Goal: Information Seeking & Learning: Learn about a topic

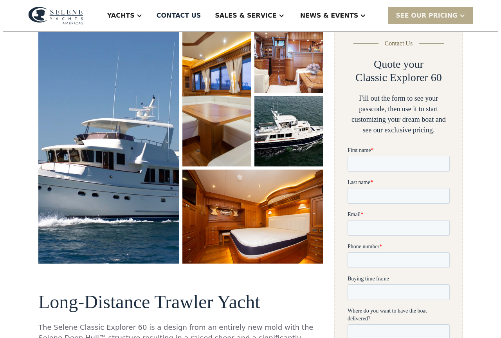
scroll to position [121, 0]
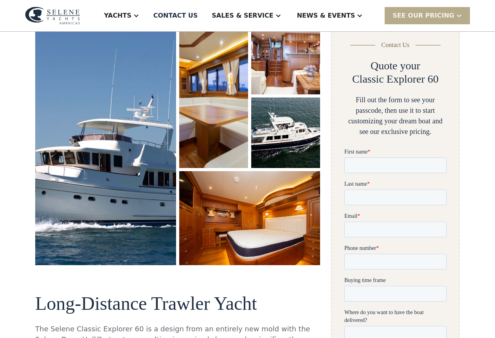
click at [128, 117] on img "open lightbox" at bounding box center [105, 145] width 149 height 256
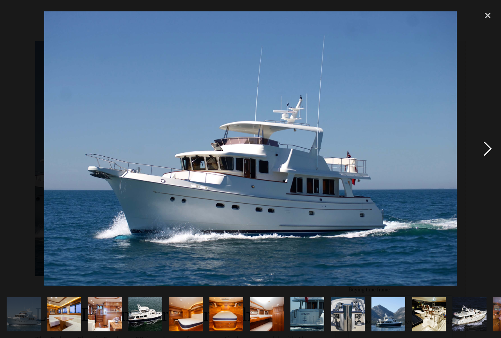
click at [482, 150] on div "next image" at bounding box center [488, 149] width 27 height 284
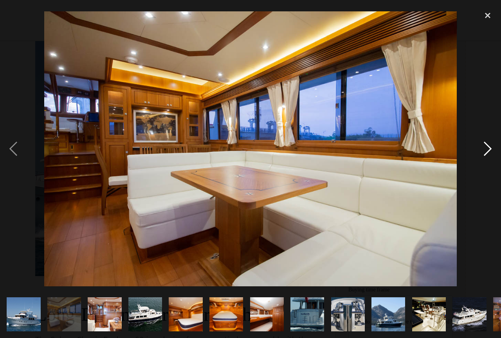
click at [482, 150] on div "next image" at bounding box center [488, 149] width 27 height 284
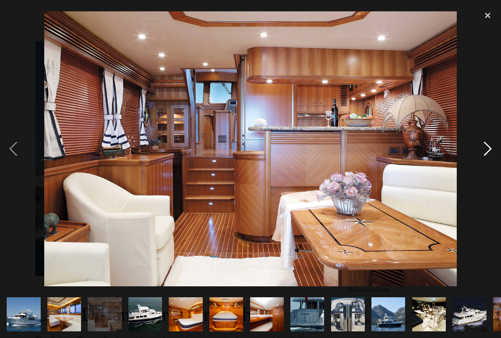
click at [482, 150] on div "next image" at bounding box center [488, 149] width 27 height 284
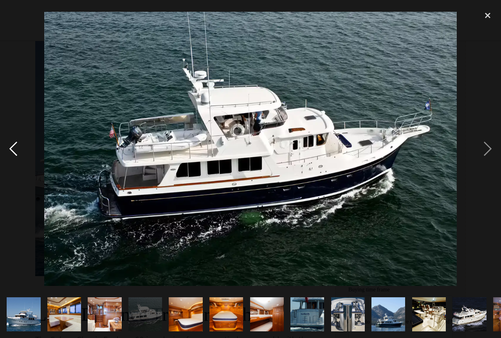
click at [7, 147] on div "previous image" at bounding box center [13, 149] width 27 height 284
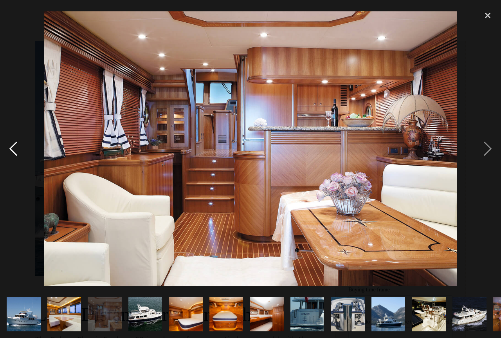
click at [7, 147] on div "previous image" at bounding box center [13, 149] width 27 height 284
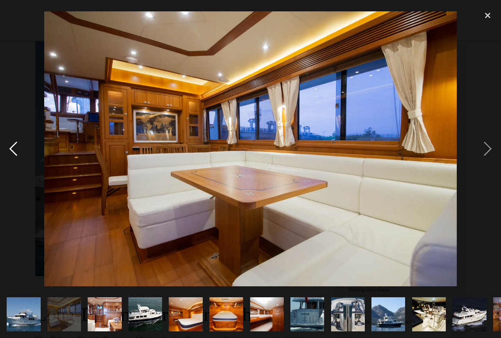
click at [7, 147] on div "previous image" at bounding box center [13, 149] width 27 height 284
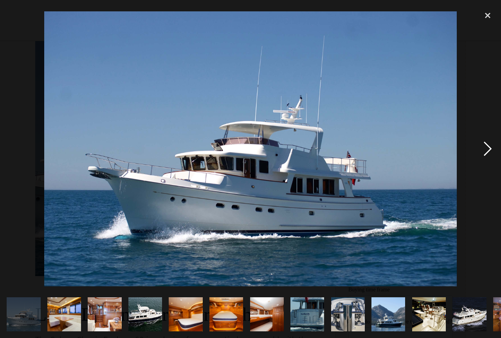
click at [488, 150] on div "next image" at bounding box center [488, 149] width 27 height 284
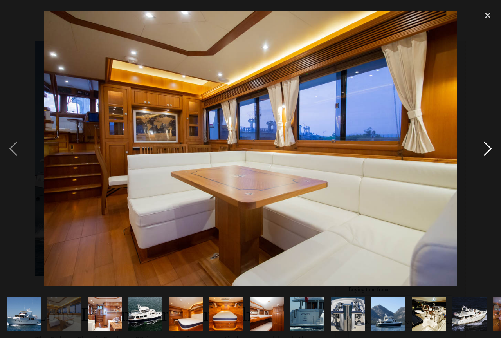
click at [482, 155] on div "next image" at bounding box center [488, 149] width 27 height 284
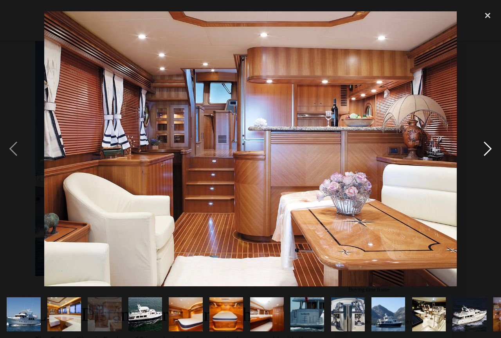
click at [484, 150] on div "next image" at bounding box center [488, 149] width 27 height 284
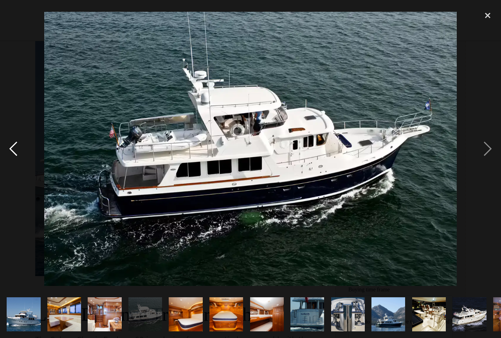
click at [16, 147] on div "previous image" at bounding box center [13, 149] width 27 height 284
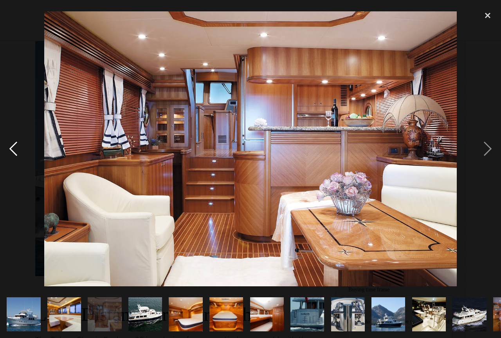
click at [16, 147] on div "previous image" at bounding box center [13, 149] width 27 height 284
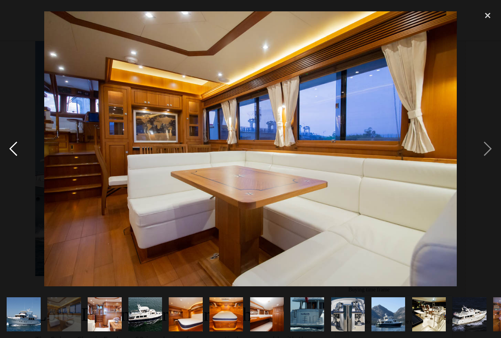
click at [16, 147] on div "previous image" at bounding box center [13, 149] width 27 height 284
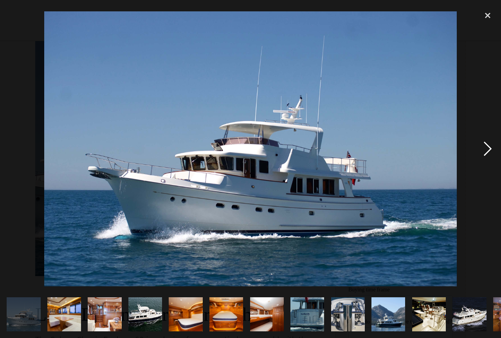
click at [480, 150] on div "next image" at bounding box center [488, 149] width 27 height 284
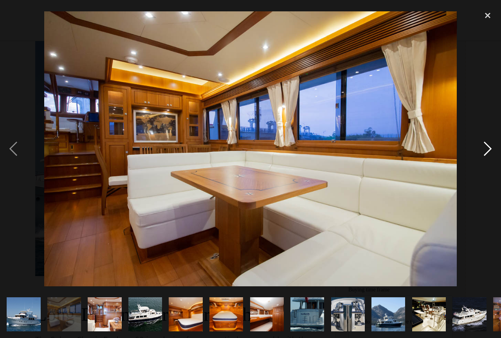
click at [480, 150] on div "next image" at bounding box center [488, 149] width 27 height 284
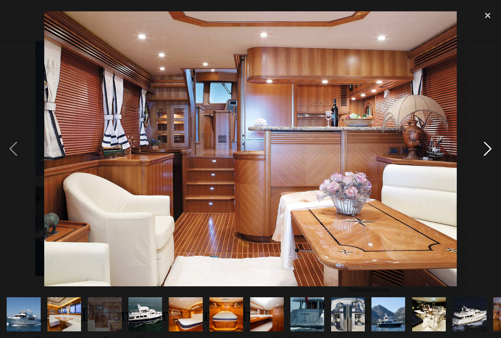
click at [480, 150] on div "next image" at bounding box center [488, 149] width 27 height 284
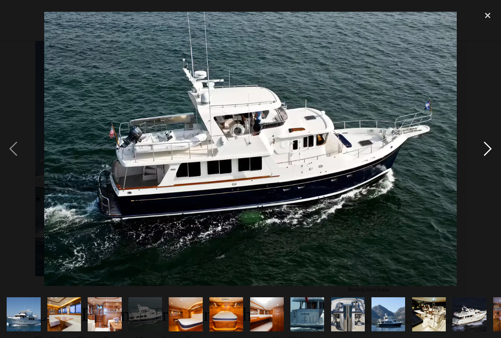
click at [491, 149] on div "next image" at bounding box center [488, 149] width 27 height 284
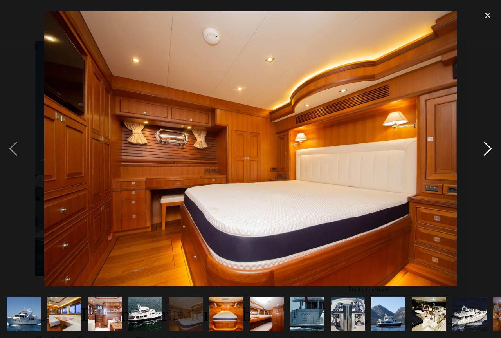
click at [495, 151] on div "next image" at bounding box center [488, 149] width 27 height 284
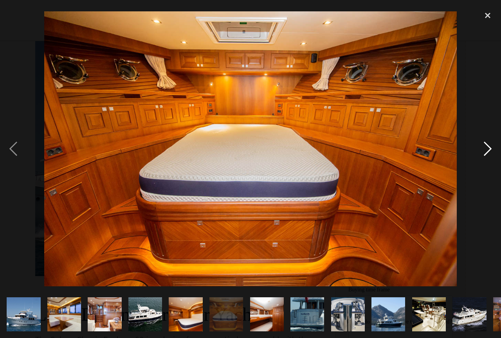
click at [484, 151] on div "next image" at bounding box center [488, 149] width 27 height 284
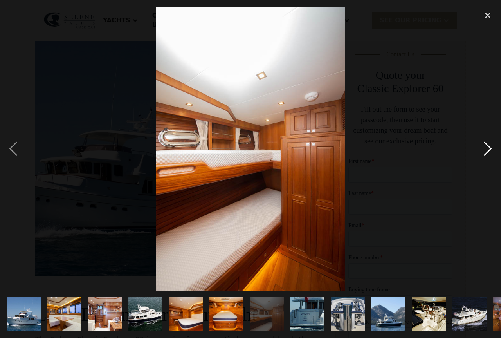
click at [484, 151] on div "next image" at bounding box center [488, 149] width 27 height 284
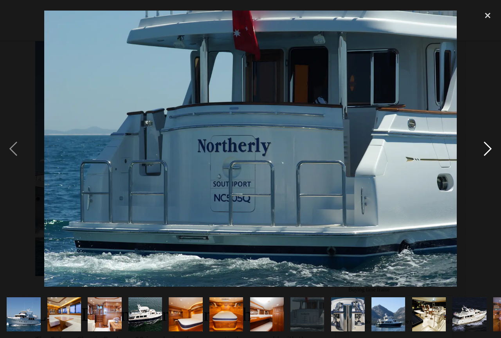
click at [483, 151] on div "next image" at bounding box center [488, 149] width 27 height 284
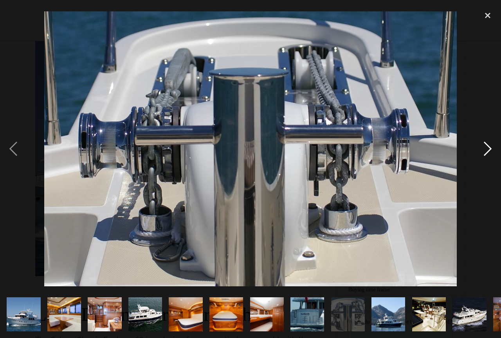
click at [483, 151] on div "next image" at bounding box center [488, 149] width 27 height 284
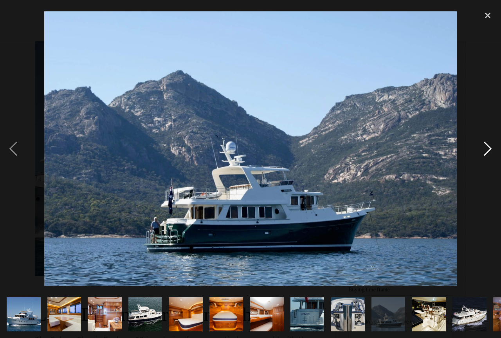
click at [483, 151] on div "next image" at bounding box center [488, 149] width 27 height 284
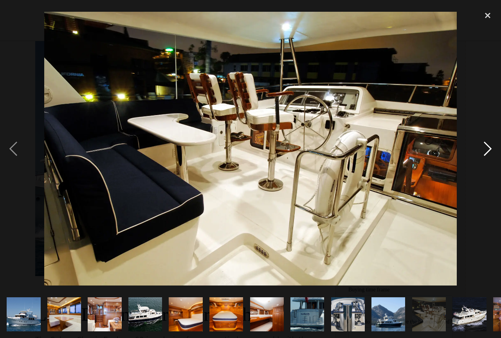
click at [483, 151] on div "next image" at bounding box center [488, 149] width 27 height 284
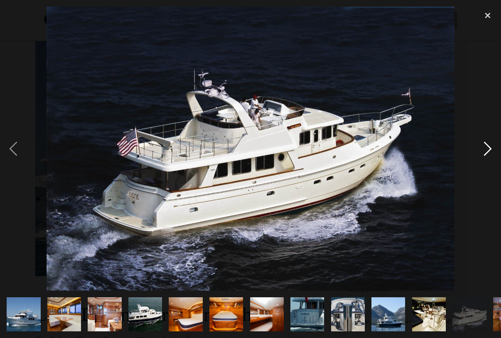
click at [483, 151] on div "next image" at bounding box center [488, 149] width 27 height 284
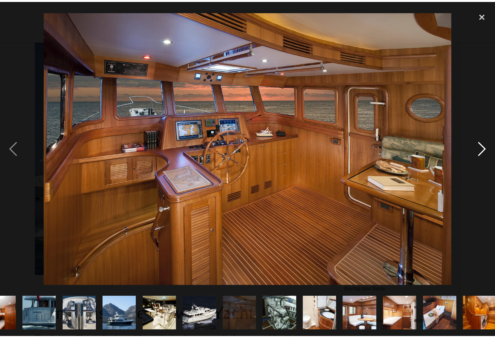
scroll to position [0, 276]
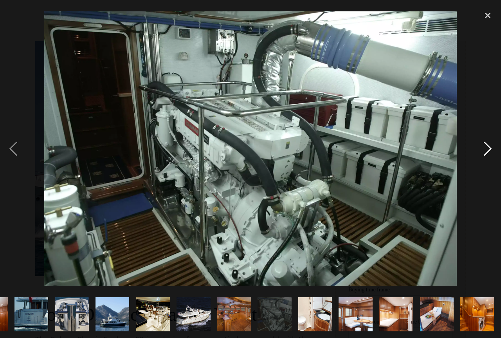
click at [495, 122] on div "next image" at bounding box center [488, 149] width 27 height 284
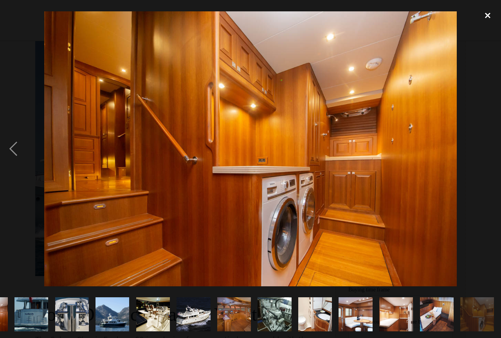
click at [485, 16] on div "close lightbox" at bounding box center [488, 15] width 27 height 17
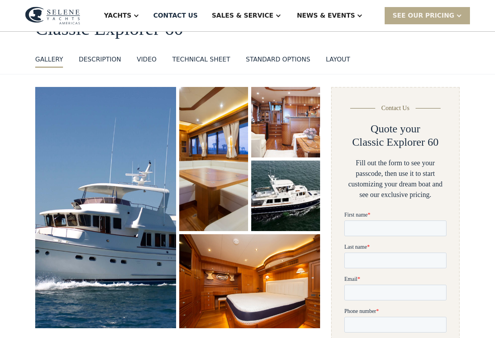
scroll to position [0, 0]
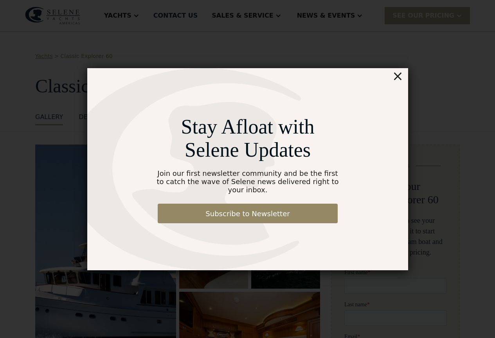
click at [396, 83] on div "×" at bounding box center [397, 76] width 11 height 16
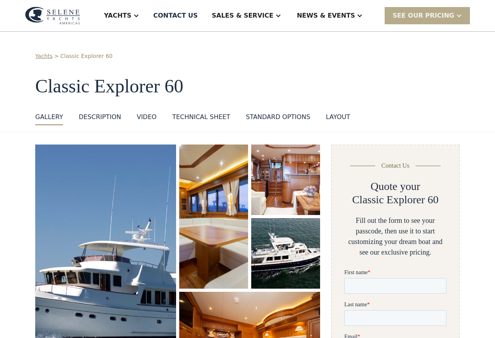
click at [473, 105] on div "Yachts > Classic Explorer 60 Classic Explorer 60 GALLERY GALLERY VIRTUAL TOUR D…" at bounding box center [247, 82] width 495 height 100
